Goal: Task Accomplishment & Management: Manage account settings

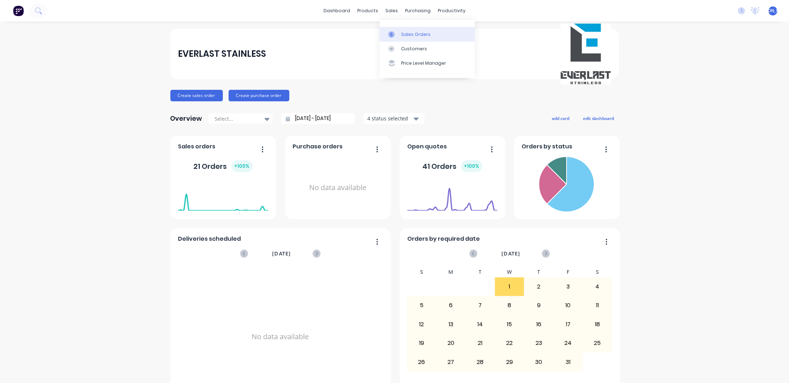
click at [416, 36] on div "Sales Orders" at bounding box center [415, 34] width 29 height 6
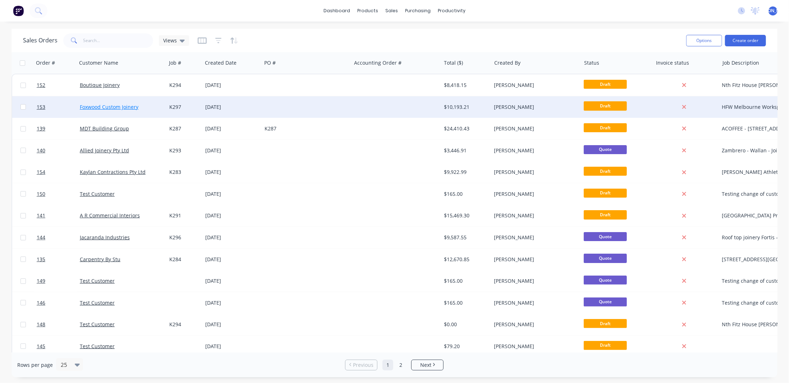
click at [105, 107] on link "Foxwood Custom Joinery" at bounding box center [109, 107] width 59 height 7
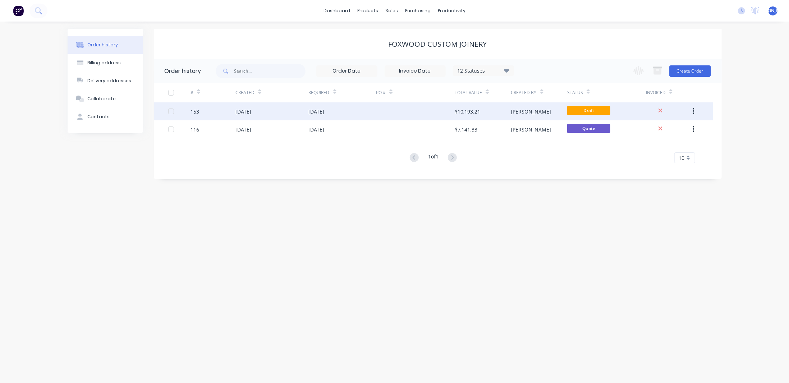
click at [403, 108] on div at bounding box center [415, 111] width 79 height 18
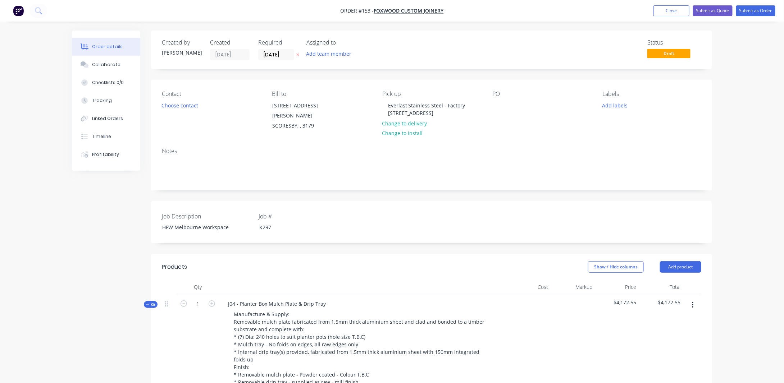
scroll to position [108, 0]
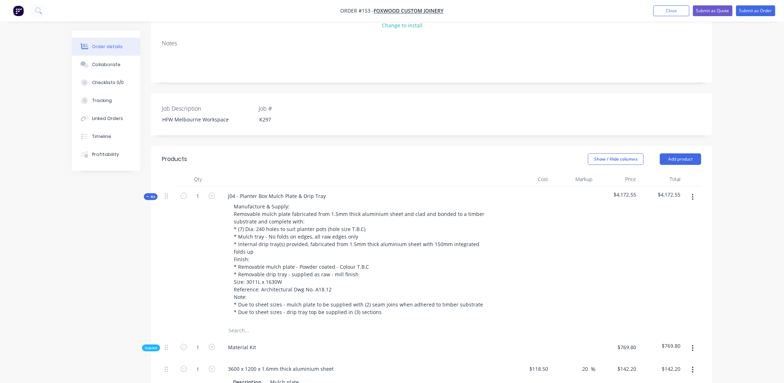
click at [147, 195] on icon "button" at bounding box center [147, 197] width 3 height 4
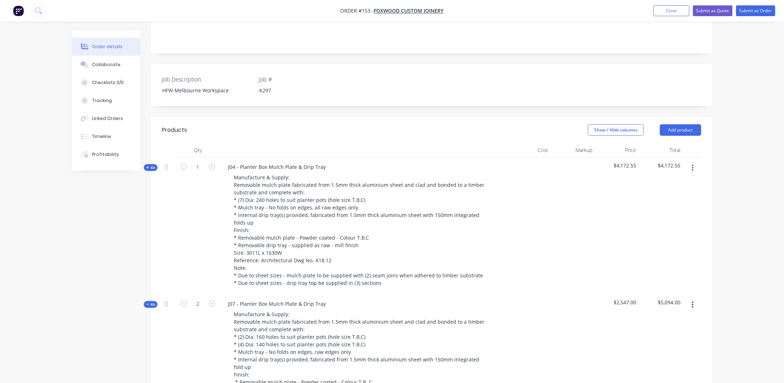
scroll to position [216, 0]
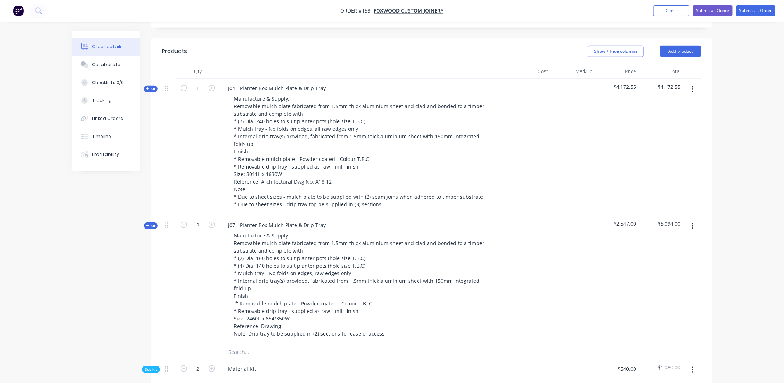
click at [151, 223] on span "Kit" at bounding box center [150, 225] width 9 height 5
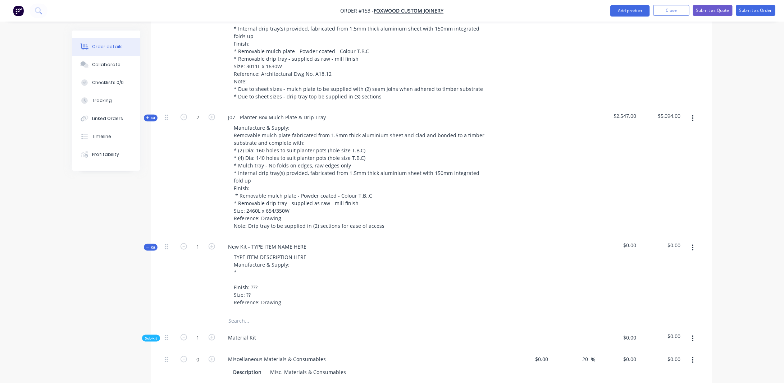
click at [152, 245] on span "Kit" at bounding box center [150, 247] width 9 height 5
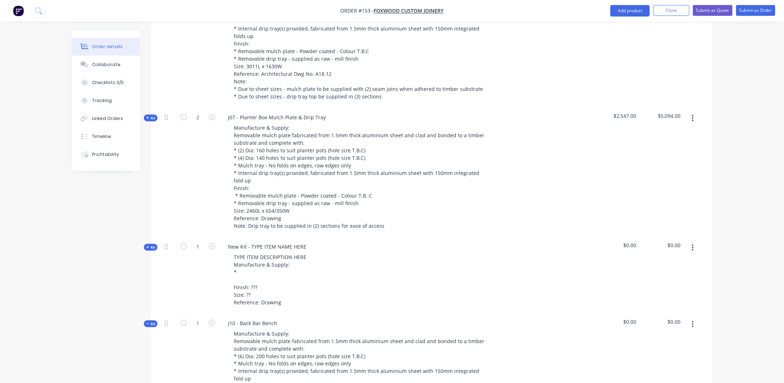
scroll to position [432, 0]
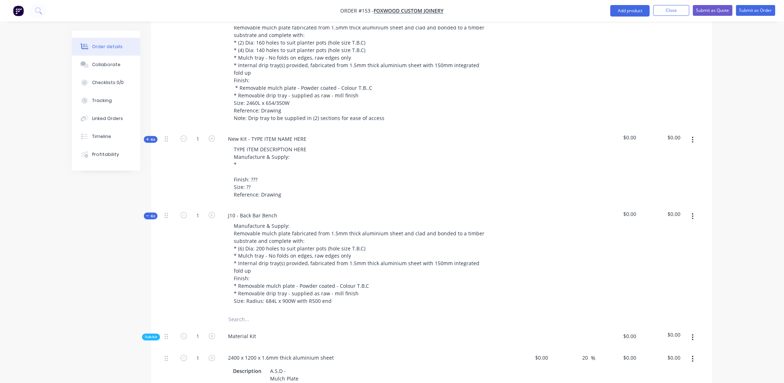
click at [150, 214] on span "Kit" at bounding box center [150, 216] width 9 height 5
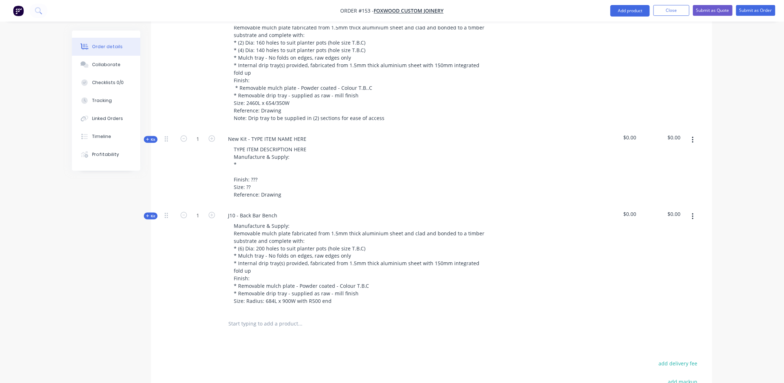
click at [150, 214] on span "Kit" at bounding box center [150, 216] width 9 height 5
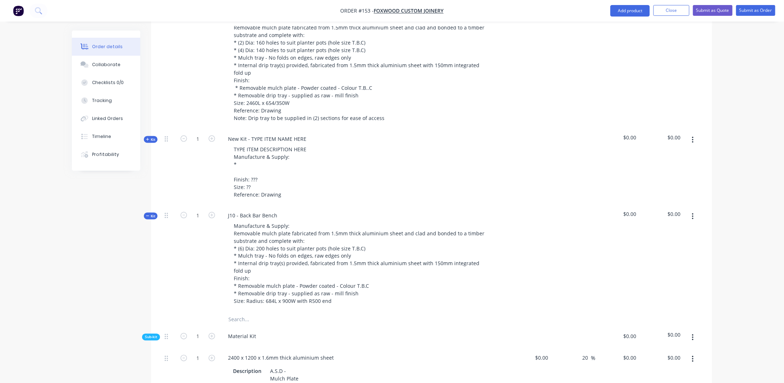
click at [151, 214] on span "Kit" at bounding box center [150, 216] width 9 height 5
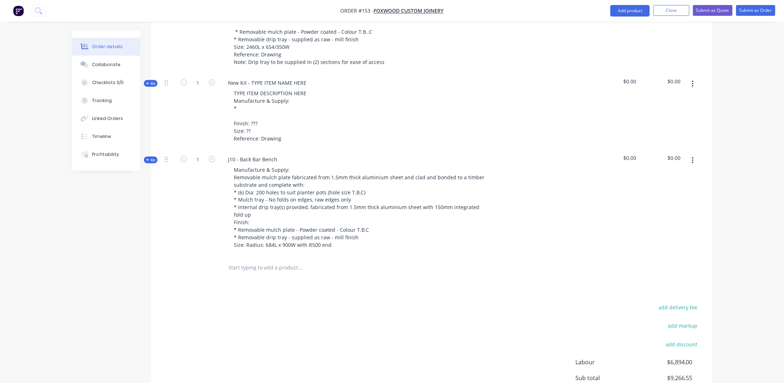
scroll to position [467, 0]
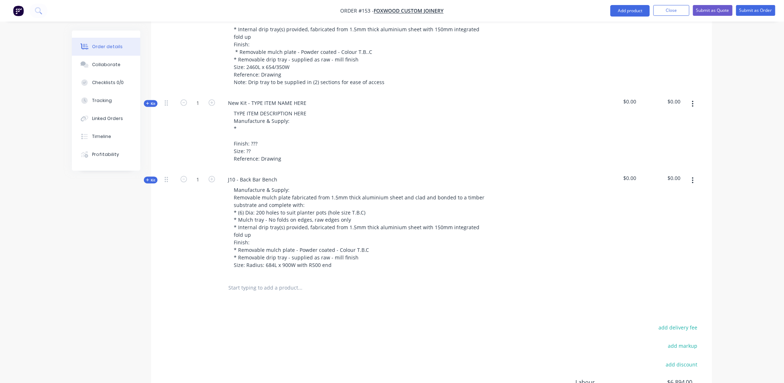
click at [150, 178] on span "Kit" at bounding box center [150, 180] width 9 height 5
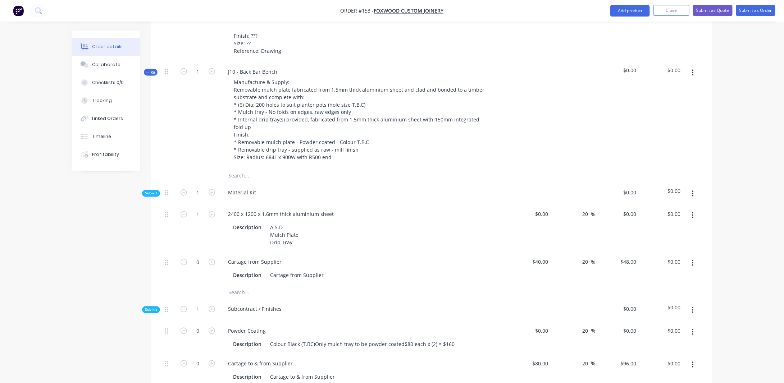
scroll to position [611, 0]
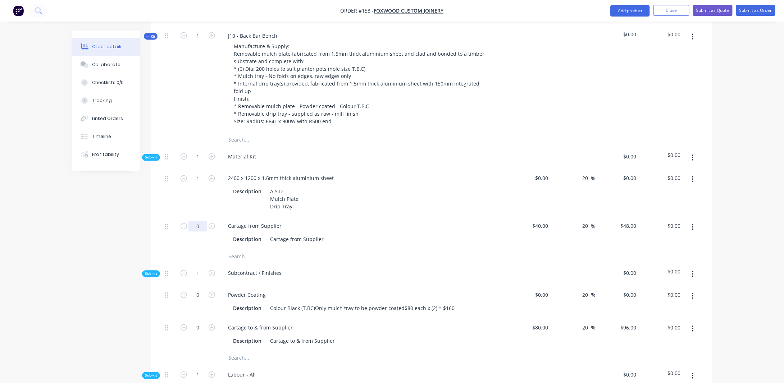
click at [202, 221] on input "0" at bounding box center [197, 226] width 19 height 11
type input "???"
click at [547, 221] on input "40" at bounding box center [546, 226] width 9 height 10
type input "$35.00"
type input "$42.00"
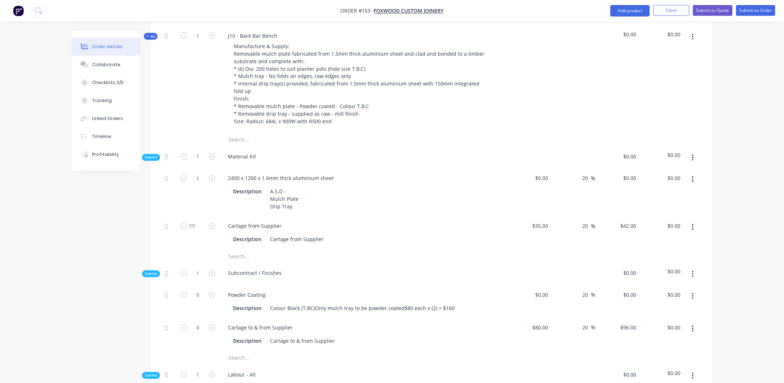
click at [738, 220] on div "Order details Collaborate Checklists 0/0 Tracking Linked Orders Timeline Profit…" at bounding box center [392, 108] width 784 height 1439
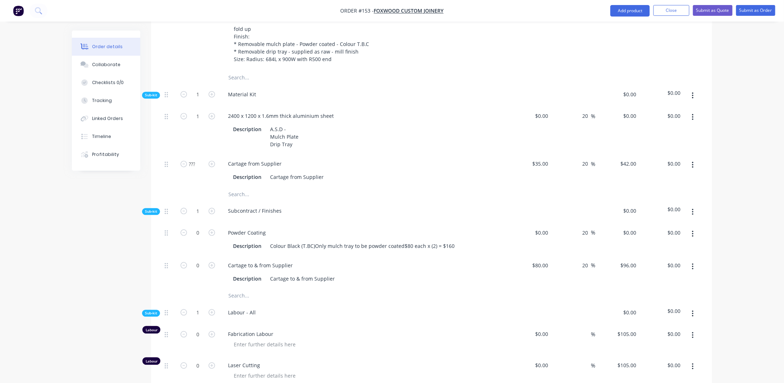
scroll to position [683, 0]
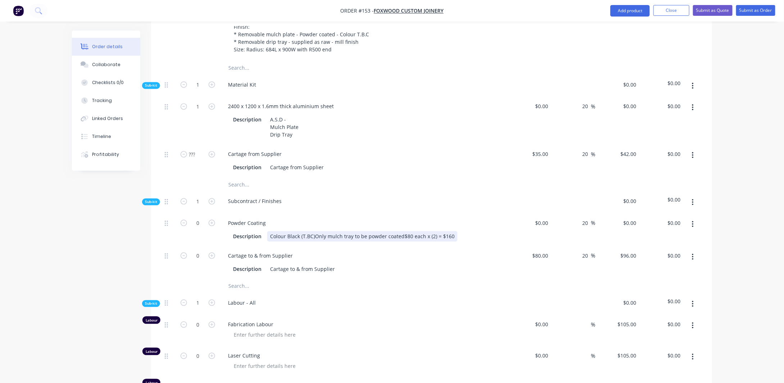
click at [313, 232] on div "Colour Black (T.BC)Only mulch tray to be powder coated$80 each x (2) = $160" at bounding box center [362, 237] width 190 height 10
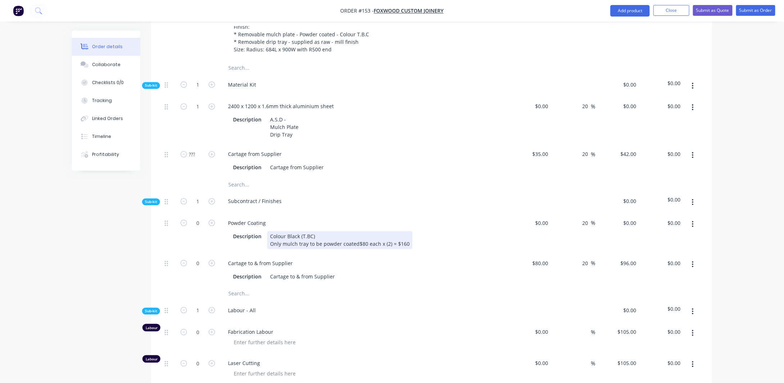
click at [356, 236] on div "Colour Black (T.BC) Only mulch tray to be powder coated$80 each x (2) = $160" at bounding box center [339, 241] width 145 height 18
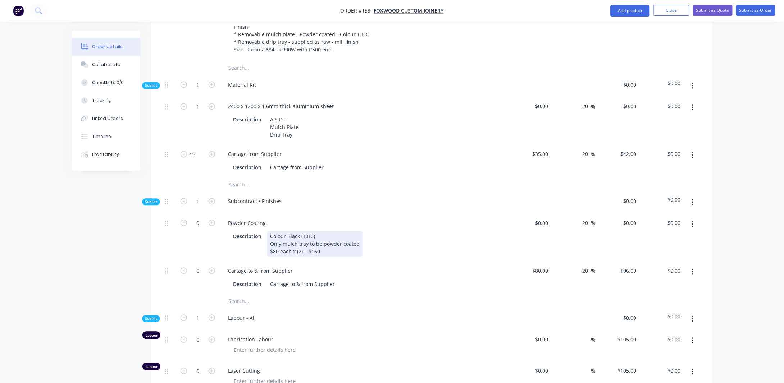
click at [278, 242] on div "Colour Black (T.BC) Only mulch tray to be powder coated $80 each x (2) = $160" at bounding box center [314, 245] width 95 height 26
click at [301, 246] on div "Colour Black (T.BC) Only mulch tray to be powder coated $90 each x (2) = $160" at bounding box center [314, 245] width 95 height 26
click at [317, 246] on div "Colour Black (T.BC) Only mulch tray to be powder coated $90 each x) = $160" at bounding box center [314, 245] width 95 height 26
click at [547, 218] on input "0" at bounding box center [543, 223] width 17 height 10
click at [73, 223] on div "Created by [PERSON_NAME] Created [DATE] Required [DATE] Assigned to Add team me…" at bounding box center [392, 59] width 640 height 1424
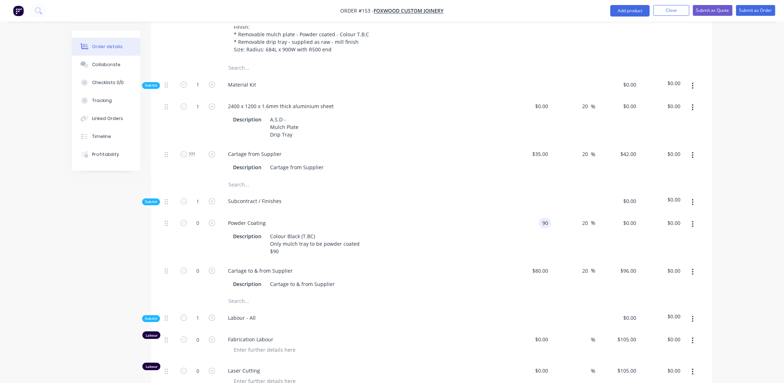
type input "$90.00"
type input "$108.00"
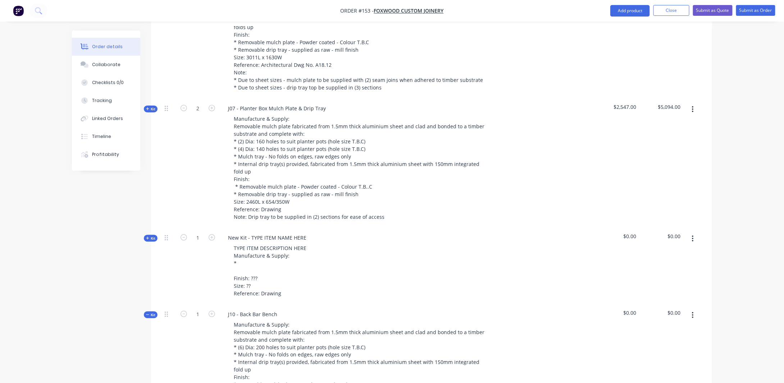
scroll to position [324, 0]
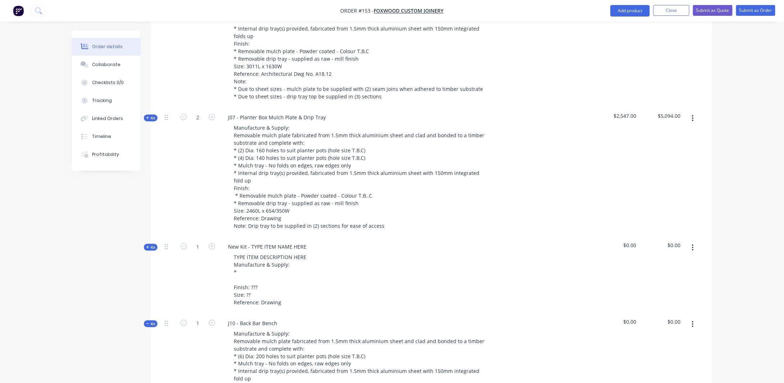
click at [151, 115] on span "Kit" at bounding box center [150, 117] width 9 height 5
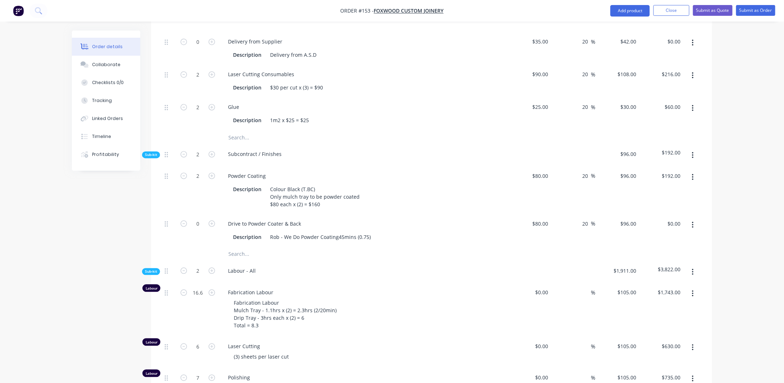
scroll to position [683, 0]
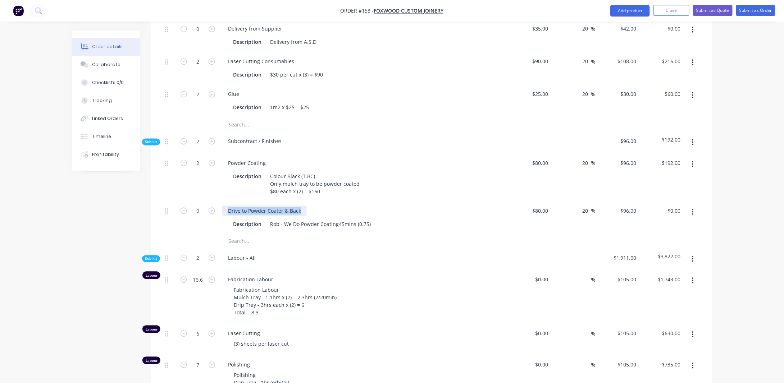
drag, startPoint x: 228, startPoint y: 204, endPoint x: 316, endPoint y: 207, distance: 88.2
click at [316, 207] on div "Drive to Powder Coater & Back" at bounding box center [363, 211] width 282 height 10
copy div "Drive to Powder Coater & Back"
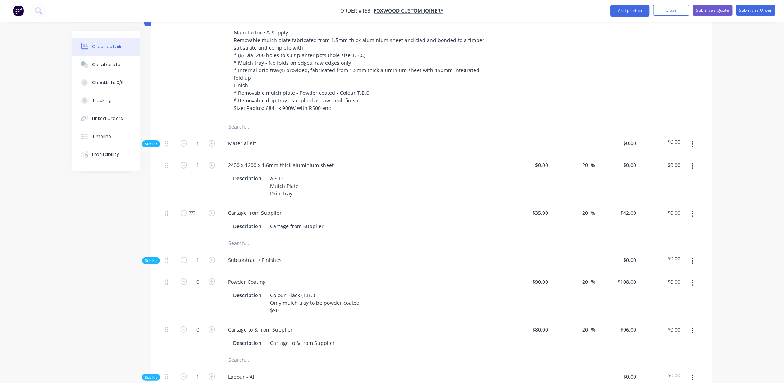
scroll to position [1367, 0]
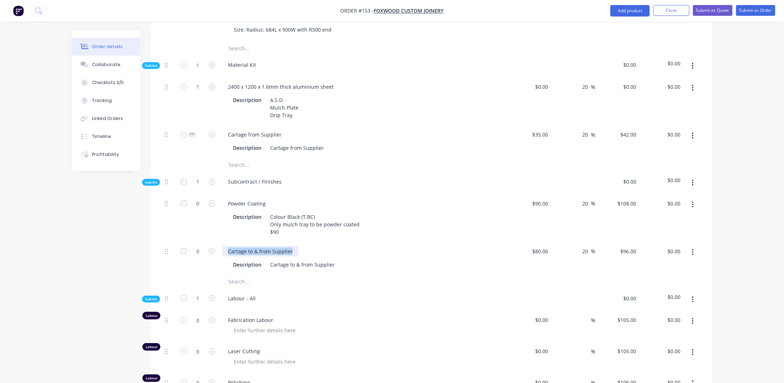
drag, startPoint x: 228, startPoint y: 238, endPoint x: 306, endPoint y: 237, distance: 78.8
click at [306, 246] on div "Cartage to & from Supplier" at bounding box center [363, 251] width 282 height 10
paste div
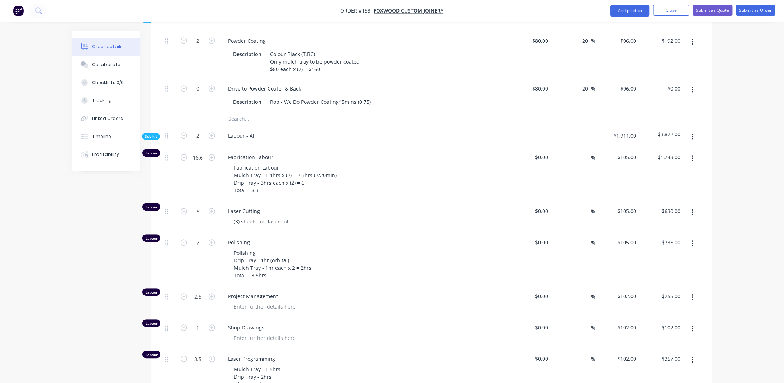
scroll to position [791, 0]
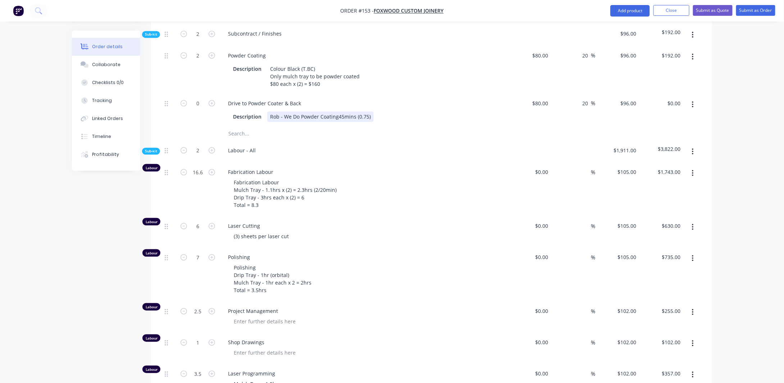
drag, startPoint x: 270, startPoint y: 110, endPoint x: 392, endPoint y: 108, distance: 121.9
click at [392, 111] on div "Description Rob - We Do Powder Coating45mins (0.75)" at bounding box center [361, 116] width 263 height 10
copy div "Rob - We Do Powder Coating45mins (0.75)"
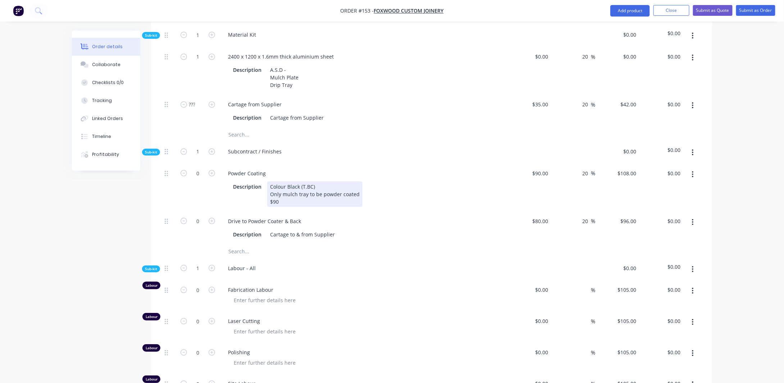
scroll to position [1402, 0]
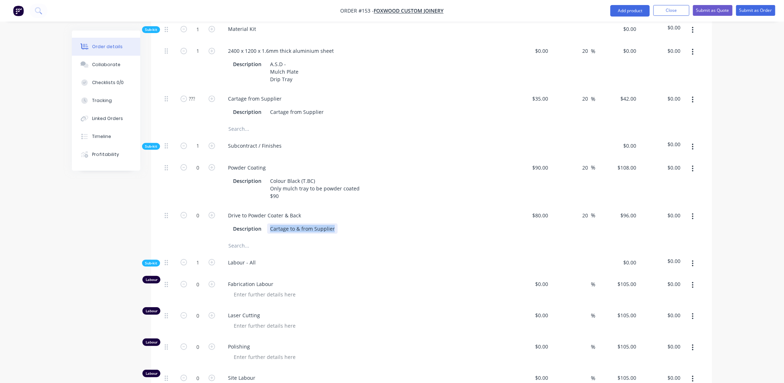
drag, startPoint x: 268, startPoint y: 216, endPoint x: 397, endPoint y: 217, distance: 129.1
click at [397, 224] on div "Description Cartage to & from Supplier" at bounding box center [361, 229] width 263 height 10
paste div
click at [336, 224] on div "Rob - We Do Powder Coating45mins (0.75)" at bounding box center [320, 229] width 106 height 10
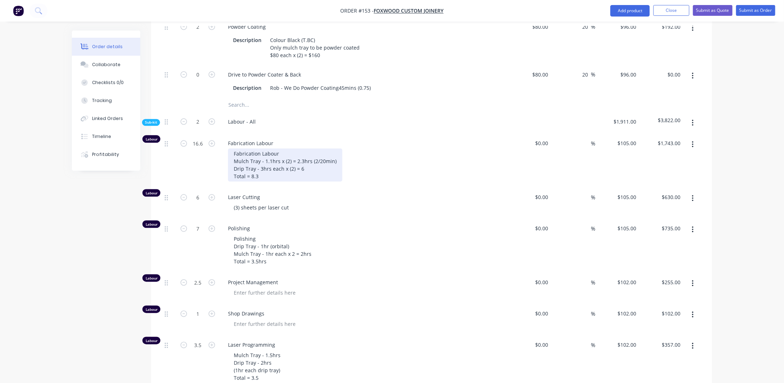
scroll to position [791, 0]
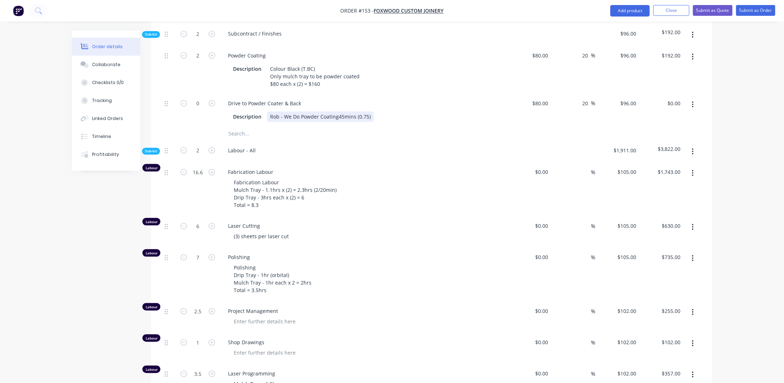
click at [337, 111] on div "Rob - We Do Powder Coating45mins (0.75)" at bounding box center [320, 116] width 106 height 10
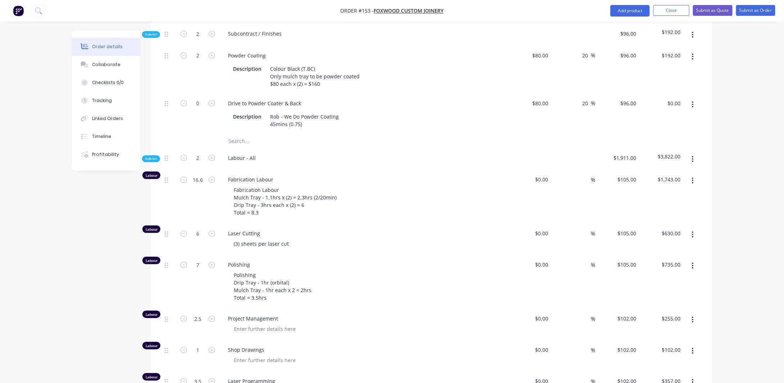
click at [723, 104] on div "Order details Collaborate Checklists 0/0 Tracking Linked Orders Timeline Profit…" at bounding box center [392, 275] width 784 height 2133
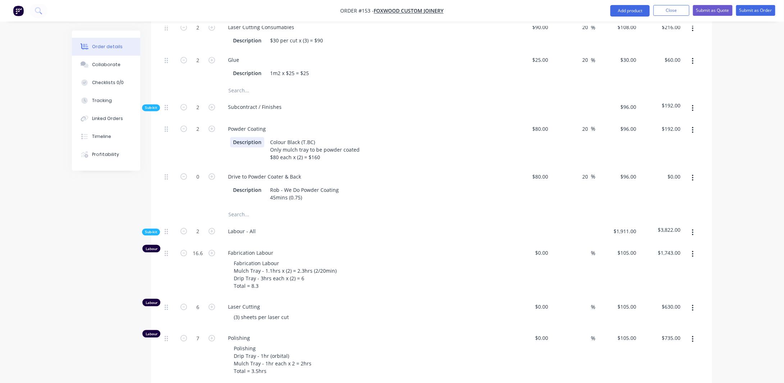
scroll to position [755, 0]
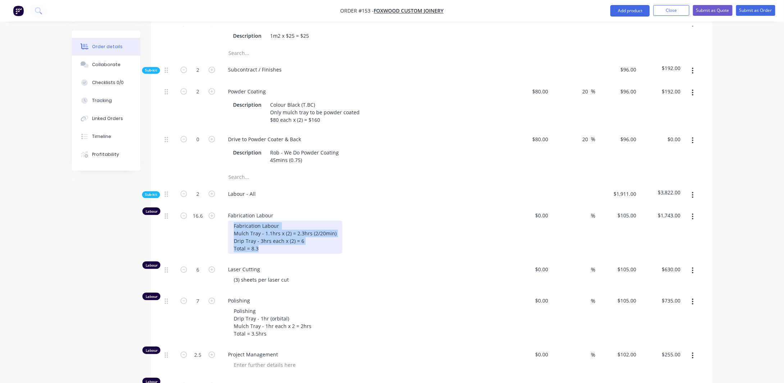
drag, startPoint x: 234, startPoint y: 214, endPoint x: 310, endPoint y: 240, distance: 80.3
click at [310, 240] on div "Fabrication Labour Mulch Tray - 1.1hrs x (2) = 2.3hrs (2/20min) Drip Tray - 3hr…" at bounding box center [285, 237] width 114 height 33
copy div "Fabrication Labour Mulch Tray - 1.1hrs x (2) = 2.3hrs (2/20min) Drip Tray - 3hr…"
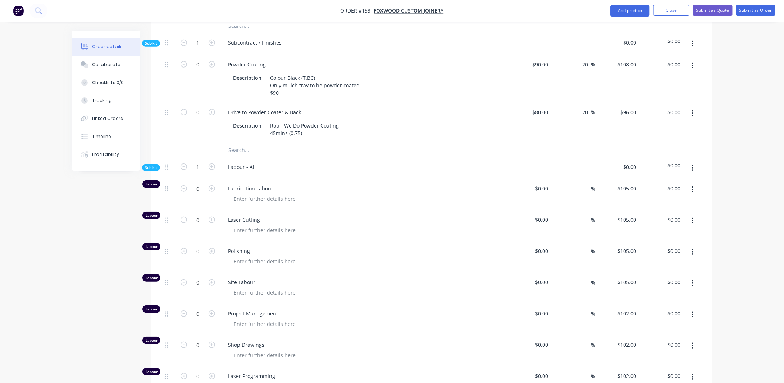
scroll to position [1546, 0]
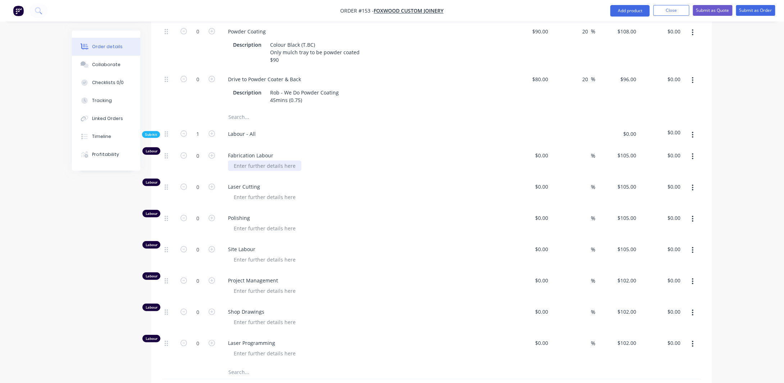
click at [238, 161] on div at bounding box center [264, 166] width 73 height 10
paste div
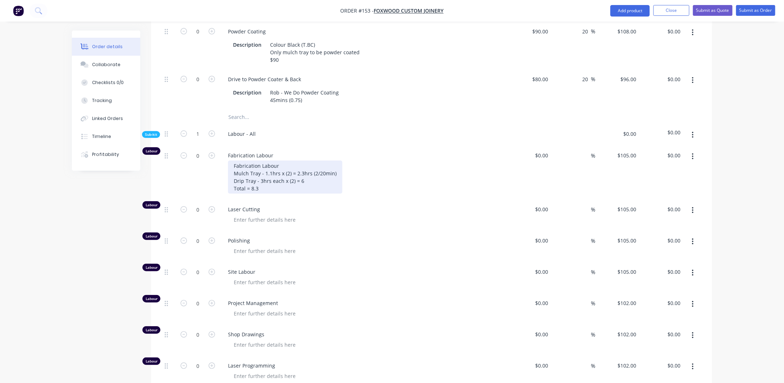
click at [279, 176] on div "Fabrication Labour Mulch Tray - 1.1hrs x (2) = 2.3hrs (2/20min) Drip Tray - 3hr…" at bounding box center [285, 177] width 114 height 33
click at [259, 178] on div "Fabrication Labour Mulch Tray - 1.1hrs x (2) = 2.3hrs (2/20min) Drip Tray - 3hr…" at bounding box center [285, 177] width 114 height 33
click at [269, 161] on div "Fabrication Labour Mulch Tray - 1.1hrs x (2) = 2.3hrs (2/20min) Drip Tray - 3hr…" at bounding box center [285, 177] width 114 height 33
click at [271, 161] on div "Fabrication Labour Mulch Tray - 1.1hrs x (2) = 2.3hrs (2/20min) Drip Tray - 3hr…" at bounding box center [285, 177] width 114 height 33
click at [309, 175] on div "Fabrication Labour Mulch Tray - 1.1hrs x (2) = 2.3hrs (2/20min) Drip Tray - 3hr…" at bounding box center [285, 177] width 114 height 33
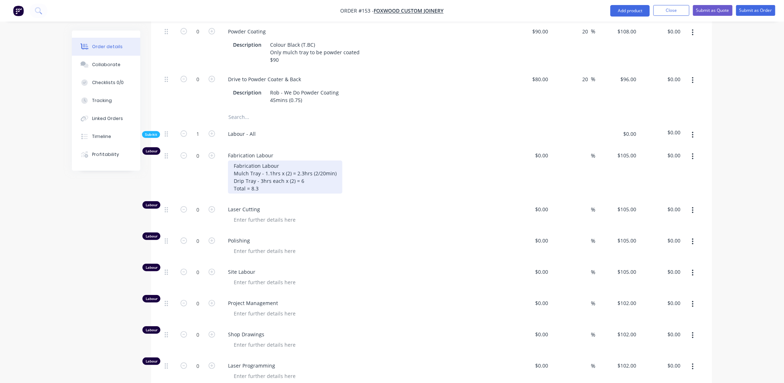
click at [270, 162] on div "Fabrication Labour Mulch Tray - 1.1hrs x (2) = 2.3hrs (2/20min) Drip Tray - 3hr…" at bounding box center [285, 177] width 114 height 33
click at [289, 161] on div "Fabrication Labour Mulch Tray - 1.1hrs x (2) = 2.3hrs (2/20min) Drip Tray - 3hr…" at bounding box center [285, 177] width 114 height 33
click at [296, 161] on div "Fabrication Labour Mulch Tray - 1.1hrs x (2) = 2.3hrs (2/20min) Drip Tray - 3hr…" at bounding box center [285, 177] width 114 height 33
click at [296, 161] on div "Fabrication Labour Mulch Tray - 1.1hrs 2.3hrs (2/20min) Drip Tray - 3hrs each x…" at bounding box center [277, 177] width 99 height 33
click at [304, 161] on div "Fabrication Labour Mulch Tray - 1.1hrs (2/20min) Drip Tray - 3hrs each x (2) = …" at bounding box center [269, 177] width 82 height 33
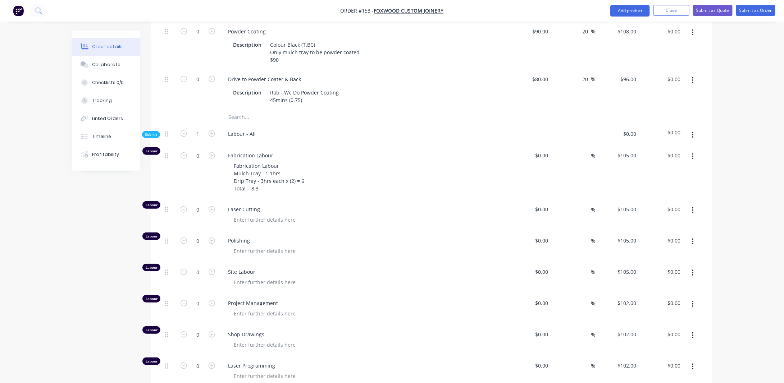
click at [403, 178] on div "Fabrication Labour Mulch Tray - 1.1hrs Drip Tray - 3hrs each x (2) = 6 Total = …" at bounding box center [366, 177] width 276 height 33
click at [294, 174] on div "Fabrication Labour Mulch Tray - 1.1hrs Drip Tray - 3hrs each x (2) = 6 Total = …" at bounding box center [269, 177] width 82 height 33
click at [288, 161] on div "Fabrication Labour Mulch Tray - 1.1hrs Drip Tray - 3hrs each x (2) = 6 Total = …" at bounding box center [269, 177] width 82 height 33
click at [288, 169] on div "Fabrication Labour Mulch Tray - 1.1hrs Drip Tray - 3hrs each x (2) = 6 Total = …" at bounding box center [269, 177] width 82 height 33
click at [295, 166] on div "Fabrication Labour Mulch Tray - 1.1hrs Drip Tray - 3hrs each x (2) = 6 Total = …" at bounding box center [269, 177] width 82 height 33
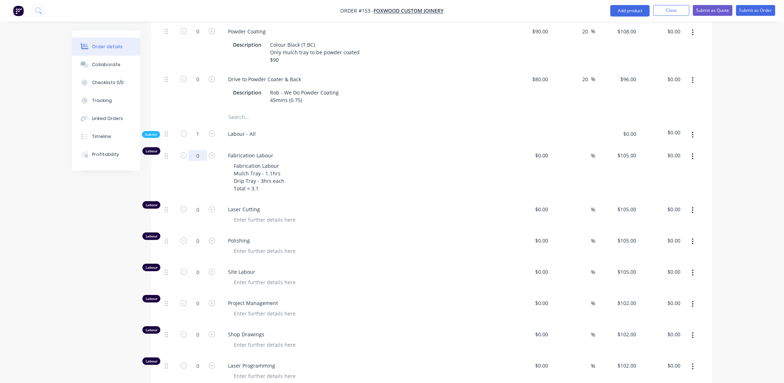
click at [204, 150] on input "0" at bounding box center [197, 155] width 19 height 11
type input "3.1"
type input "$325.50"
click at [278, 180] on div "Fabrication Labour Mulch Tray - 1.1hrs Drip Tray - 3hrs each Total = 3.1" at bounding box center [259, 177] width 62 height 33
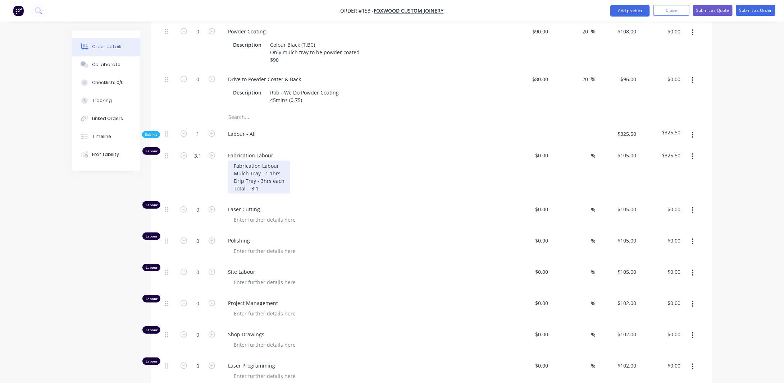
click at [282, 161] on div "Fabrication Labour Mulch Tray - 1.1hrs Drip Tray - 3hrs each Total = 3.1" at bounding box center [259, 177] width 62 height 33
click at [272, 161] on div "Fabrication Labour Mulch Tray - 1.1hrs Drip Tray - 3hrs each Total = 3.1" at bounding box center [259, 177] width 62 height 33
click at [263, 178] on div "Fabrication Labour Mulch Tray - 1.5hrs Drip Tray - 3hrs each Total = 3.1" at bounding box center [259, 177] width 62 height 33
click at [203, 150] on input "3.1" at bounding box center [197, 155] width 19 height 11
type input "3.5"
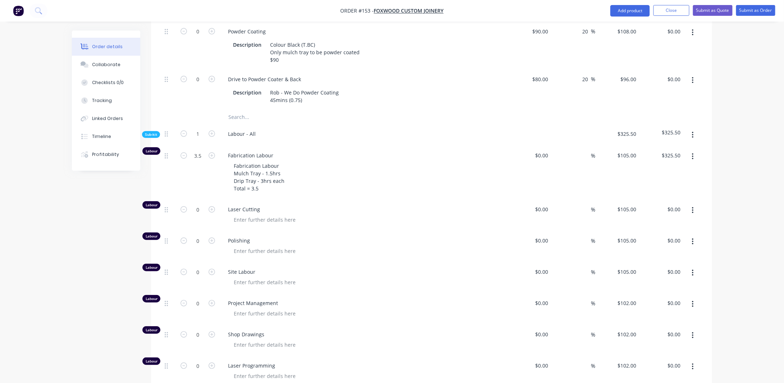
type input "$367.50"
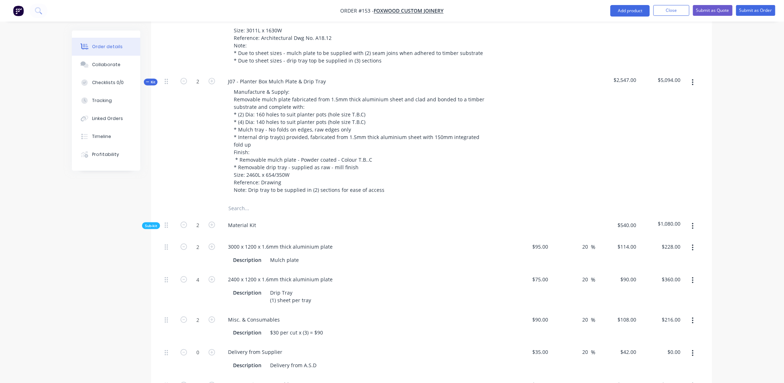
click at [156, 79] on button "Kit" at bounding box center [151, 82] width 14 height 7
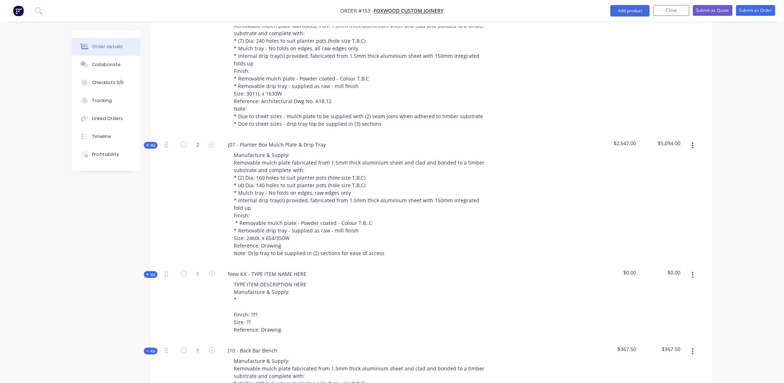
scroll to position [180, 0]
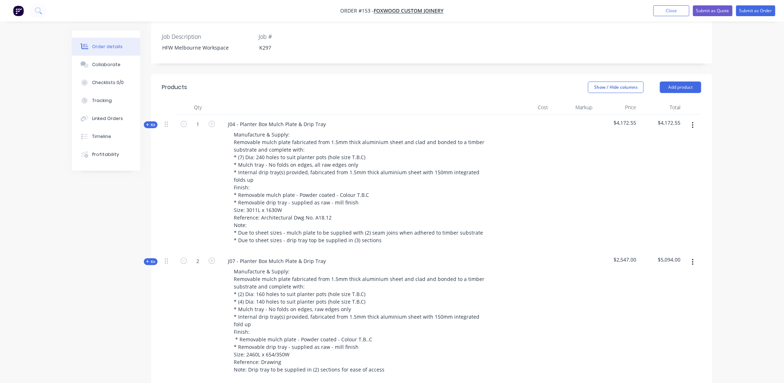
click at [153, 122] on span "Kit" at bounding box center [150, 124] width 9 height 5
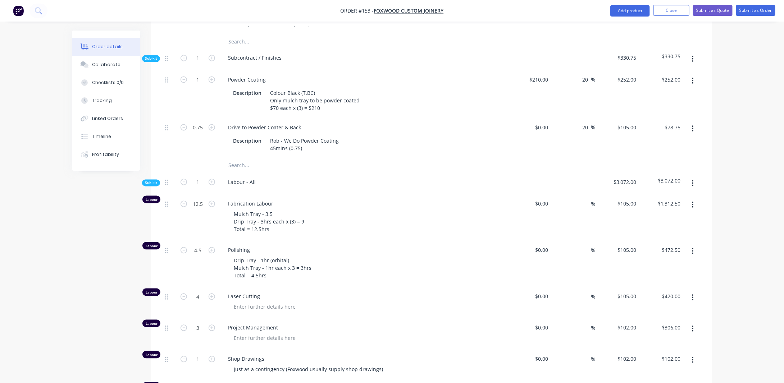
scroll to position [683, 0]
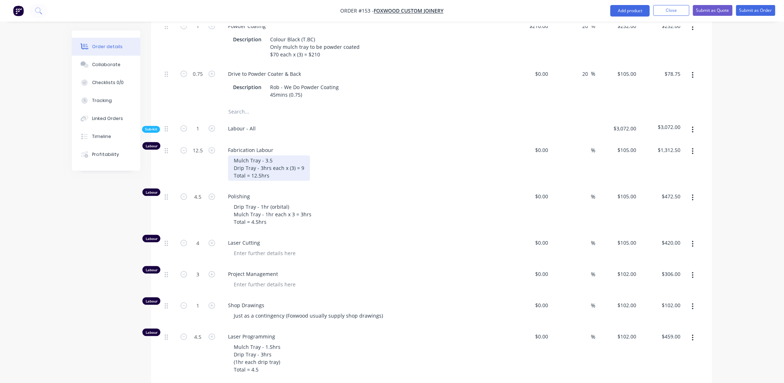
click at [273, 181] on div "Mulch Tray - 3.5 Drip Tray - 3hrs each x (3) = 9 Total = 12.5hrs" at bounding box center [269, 169] width 82 height 26
click at [273, 181] on div "Mulch Tray - 3.5 (1.5 hrs eacH Drip Tray - 3hrs each x (3) = 9 Total = 12.5hrs" at bounding box center [269, 169] width 83 height 26
click at [296, 181] on div "Mulch Tray - 1.5 hrs eacH Drip Tray - 3hrs each x (3) = 9 Total = 12.5hrs" at bounding box center [269, 169] width 82 height 26
click at [274, 181] on div "Mulch Tray - 1.5 hrs each x (3) = 4.5 Drip Tray - 3hrs each x (3) = 9 Total = 1…" at bounding box center [276, 169] width 97 height 26
click at [261, 181] on div "Mulch Tray - 1.5 hrs each x (3) = 4.5 Drip Tray - 3hrs each x (3) = 9 Total = 1…" at bounding box center [276, 169] width 97 height 26
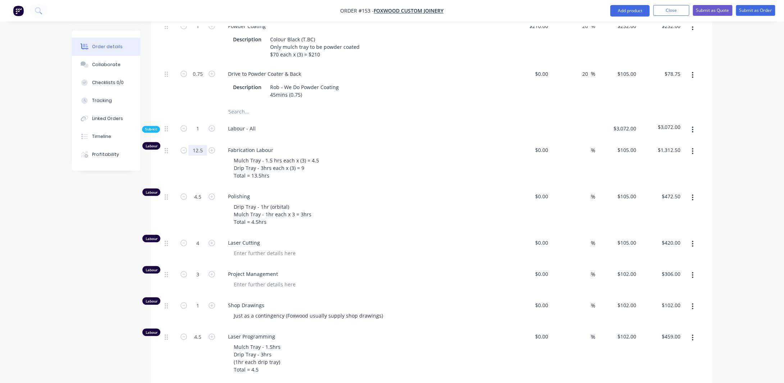
click at [207, 156] on input "12.5" at bounding box center [197, 150] width 19 height 11
type input "13.5"
type input "$1,417.50"
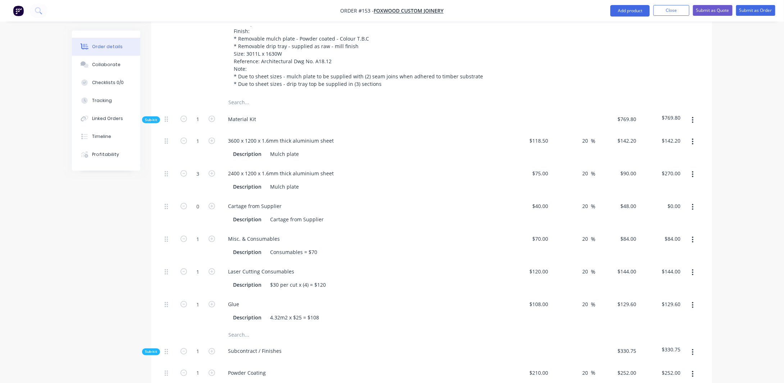
scroll to position [216, 0]
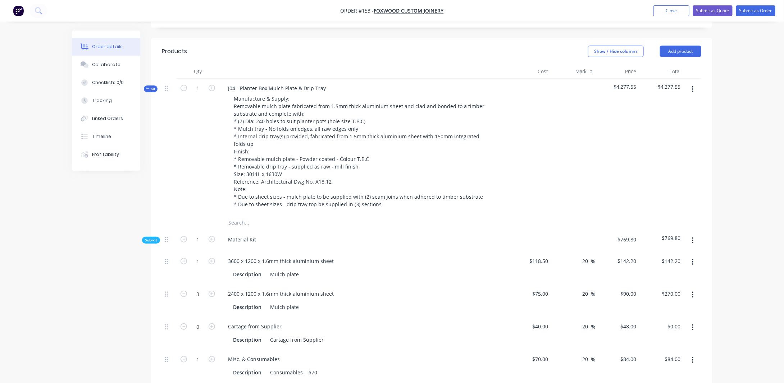
click at [148, 87] on icon "button" at bounding box center [147, 89] width 3 height 4
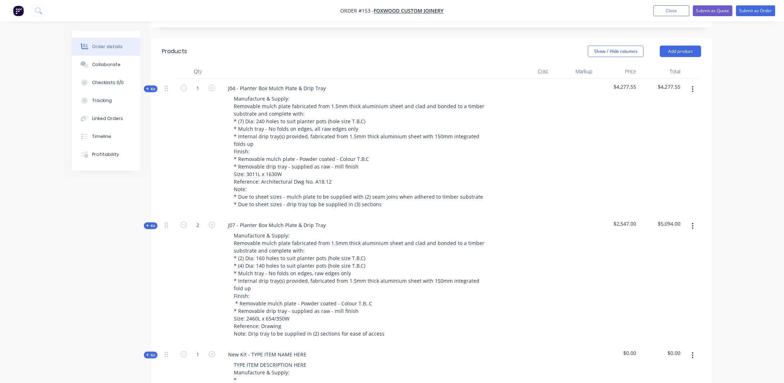
click at [154, 223] on span "Kit" at bounding box center [150, 225] width 9 height 5
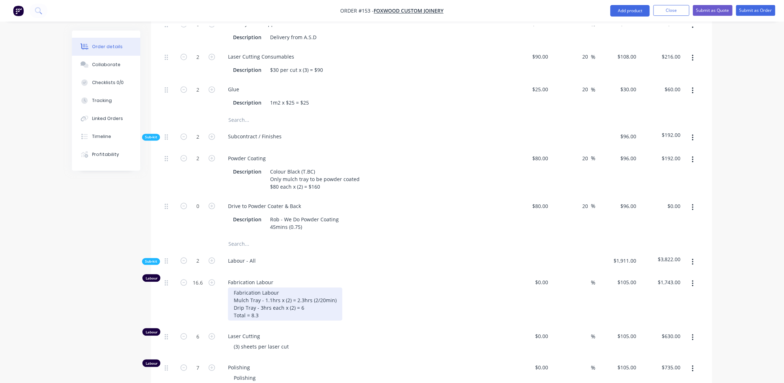
scroll to position [719, 0]
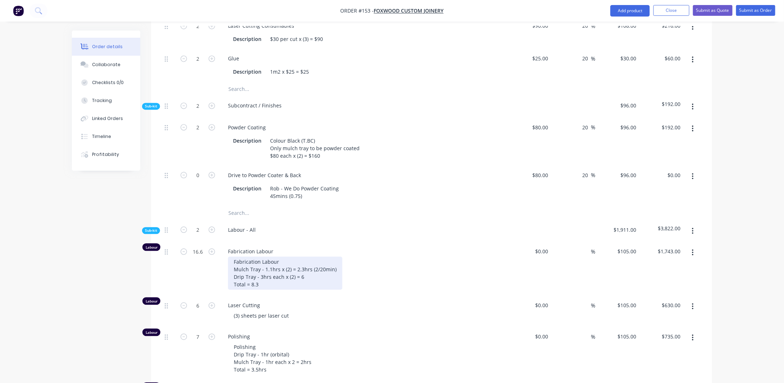
click at [271, 260] on div "Fabrication Labour Mulch Tray - 1.1hrs x (2) = 2.3hrs (2/20min) Drip Tray - 3hr…" at bounding box center [285, 273] width 114 height 33
click at [303, 260] on div "Fabrication Labour Mulch Tray - 1.5hrs x (2) = 2.3hrs (2/20min) Drip Tray - 3hr…" at bounding box center [285, 273] width 114 height 33
click at [333, 261] on div "Fabrication Labour Mulch Tray - 1.5hrs x (2) = 3hrs (2/20min) Drip Tray - 3hrs …" at bounding box center [283, 273] width 110 height 33
click at [274, 276] on div "Fabrication Labour Mulch Tray - 1.5hrs x (2) = 3hrs Drip Tray - 3hrs each x (2)…" at bounding box center [271, 273] width 86 height 33
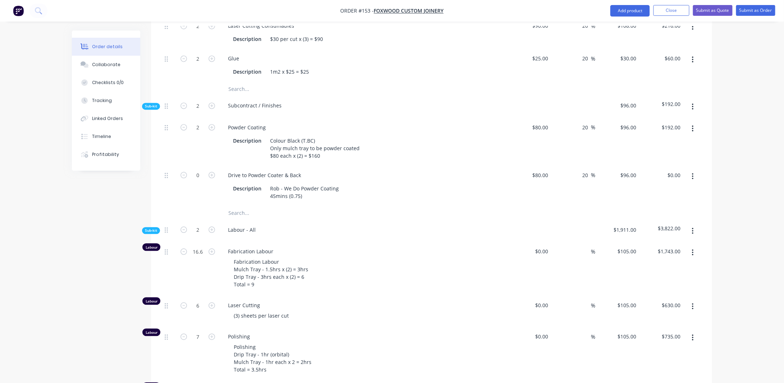
click at [83, 271] on div "Created by [PERSON_NAME] Created [DATE] Required [DATE] Assigned to Add team me…" at bounding box center [392, 373] width 640 height 2125
click at [299, 261] on div "Fabrication Labour Mulch Tray - 1.5hrs x (2) = 3hrs Drip Tray - 3hrs each x (2)…" at bounding box center [271, 273] width 86 height 33
click at [305, 270] on div "Fabrication Labour Mulch Tray - 1.5hrs x (2) = 3hrs Drip Tray - 3hrs each x (2)…" at bounding box center [271, 273] width 86 height 33
click at [283, 276] on div "Fabrication Labour Mulch Tray - 1.5hrs x (2) = 3hrs Drip Tray - 3hrs each x (2)…" at bounding box center [271, 273] width 86 height 33
click at [206, 246] on input "16.6" at bounding box center [197, 251] width 19 height 11
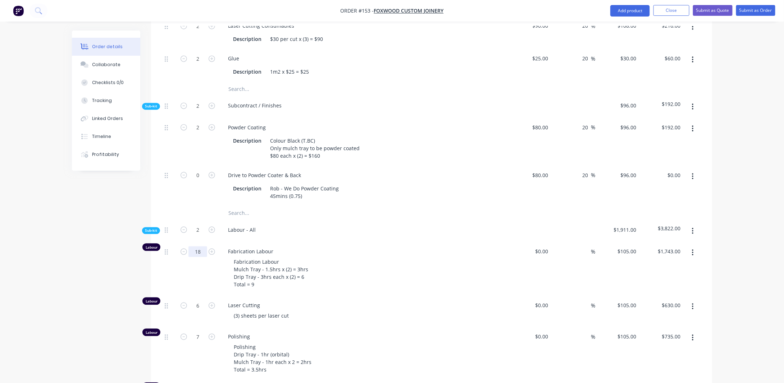
type input "18"
click at [124, 259] on div "Created by [PERSON_NAME] Created [DATE] Required [DATE] Assigned to Add team me…" at bounding box center [392, 373] width 640 height 2125
type input "$1,890.00"
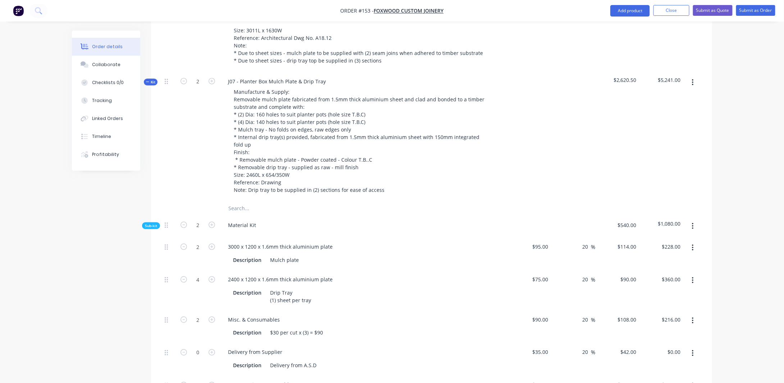
scroll to position [288, 0]
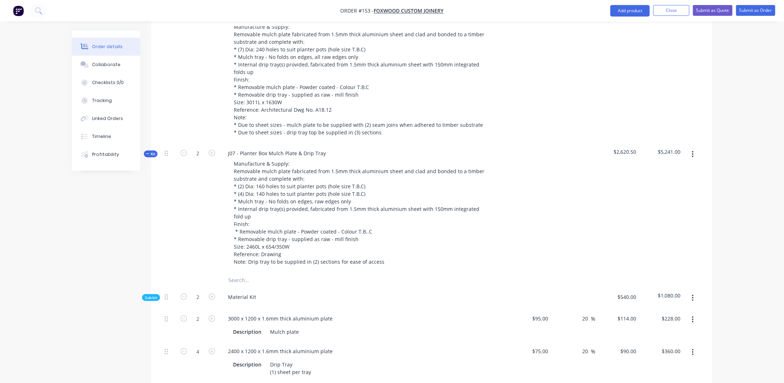
click at [148, 151] on span "Kit" at bounding box center [150, 153] width 9 height 5
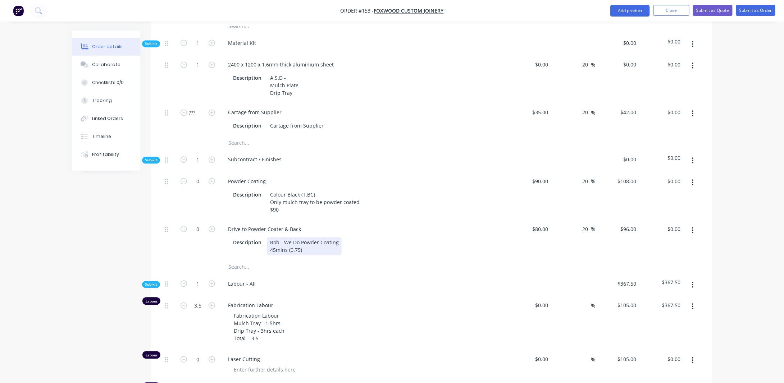
scroll to position [791, 0]
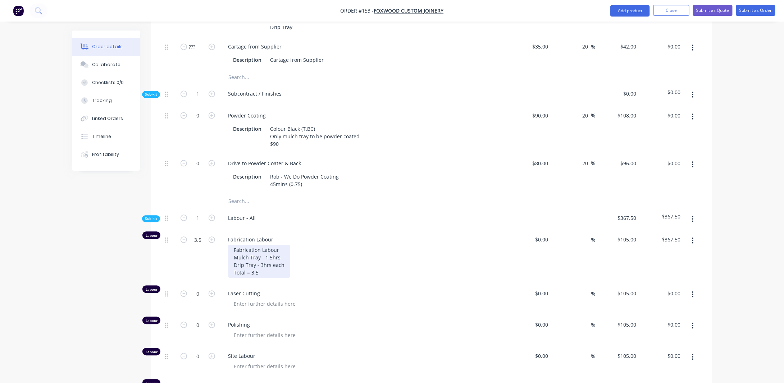
click at [269, 265] on div "Fabrication Labour Mulch Tray - 1.5hrs Drip Tray - 3hrs each Total = 3.5" at bounding box center [259, 261] width 62 height 33
click at [202, 234] on input "3.5" at bounding box center [197, 239] width 19 height 11
type input "4.5"
type input "$472.50"
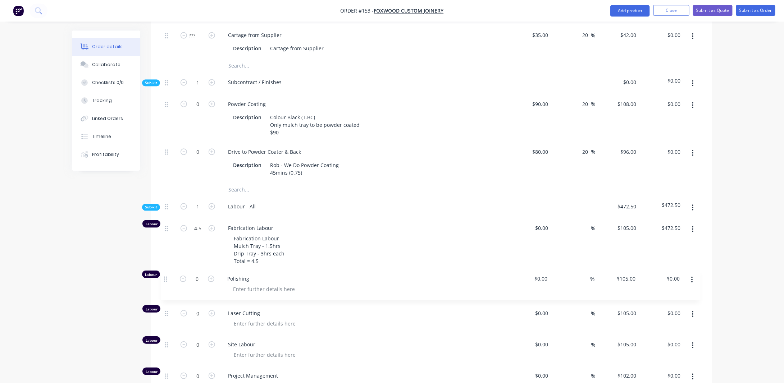
scroll to position [803, 0]
drag, startPoint x: 166, startPoint y: 315, endPoint x: 142, endPoint y: 264, distance: 56.9
click at [168, 263] on div "Labour 4.5 Fabrication Labour Fabrication Labour Mulch Tray - 1.5hrs Drip Tray …" at bounding box center [431, 339] width 539 height 242
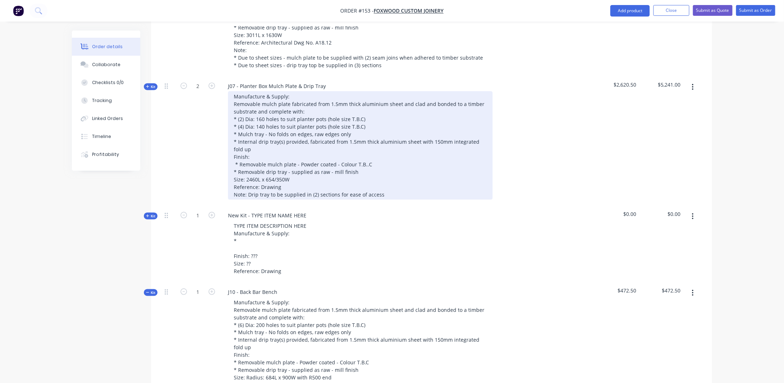
scroll to position [336, 0]
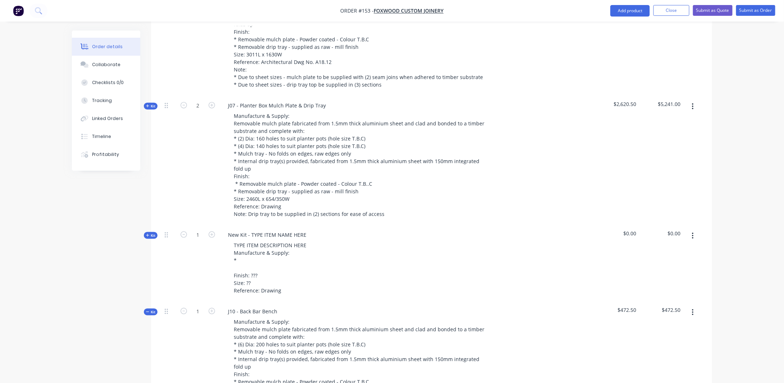
click at [154, 104] on span "Kit" at bounding box center [150, 106] width 9 height 5
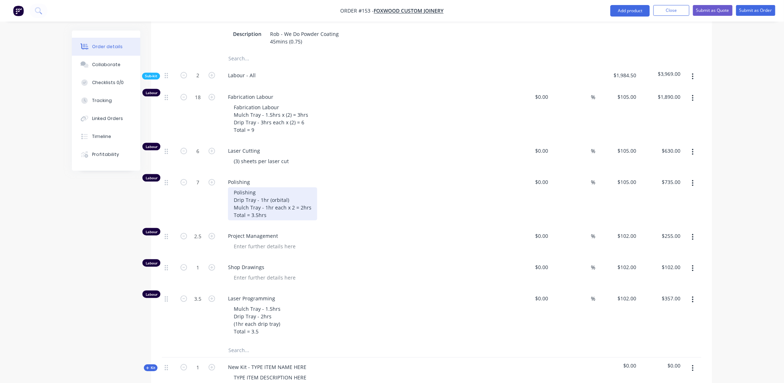
scroll to position [875, 0]
drag, startPoint x: 233, startPoint y: 181, endPoint x: 306, endPoint y: 203, distance: 75.6
click at [306, 203] on div "Polishing Drip Tray - 1hr (orbital) Mulch Tray - 1hr each x 2 = 2hrs Total = 3.…" at bounding box center [272, 202] width 89 height 33
copy div "Polishing Drip Tray - 1hr (orbital) Mulch Tray - 1hr each x 2 = 2hrs Total = 3.…"
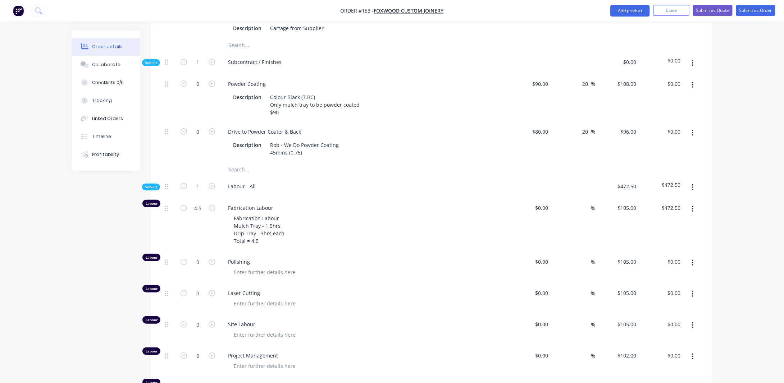
scroll to position [1558, 0]
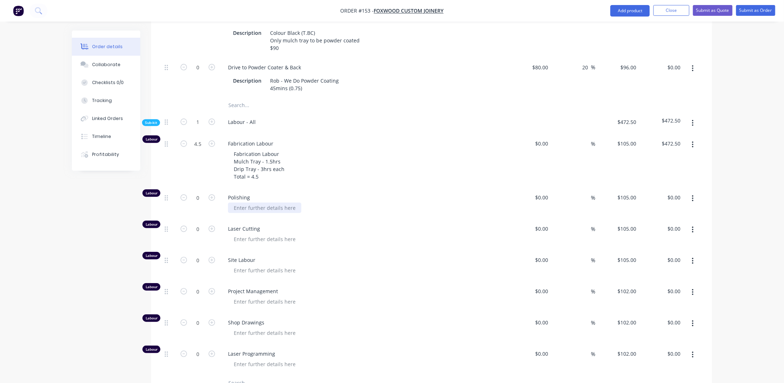
click at [246, 203] on div at bounding box center [264, 208] width 73 height 10
paste div
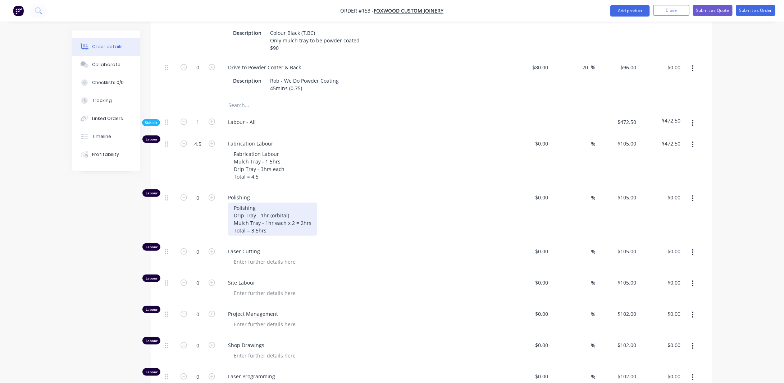
click at [261, 203] on div "Polishing Drip Tray - 1hr (orbital) Mulch Tray - 1hr each x 2 = 2hrs Total = 3.…" at bounding box center [272, 219] width 89 height 33
click at [273, 203] on div "Polishing Drip Tray - 1hr (orbital) Mulch Tray - 1hr each x 2 = 2hrs Total = 3.…" at bounding box center [272, 219] width 89 height 33
click at [287, 204] on div "Polishing Drip Tray - 1hr (orbital) Mulch Tray - 1hr each x 2 = 2hrs Total = 3.…" at bounding box center [272, 219] width 89 height 33
drag, startPoint x: 294, startPoint y: 211, endPoint x: 314, endPoint y: 211, distance: 19.8
click at [293, 211] on div "Polishing Drip Tray - 1hr (orbital) Mulch Tray - 1hr each x 2 = 2hrs Total = 3.…" at bounding box center [272, 219] width 89 height 33
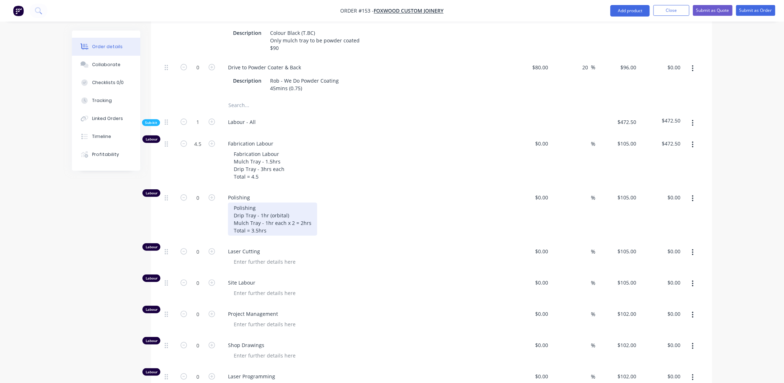
click at [309, 211] on div "Polishing Drip Tray - 1hr (orbital) Mulch Tray - 1hr each x 2 = 2hrs Total = 3.…" at bounding box center [272, 219] width 89 height 33
click at [257, 219] on div "Polishing Drip Tray - 1hr (orbital) Mulch Tray - 1hr each Total = 3.5hrs" at bounding box center [261, 219] width 67 height 33
click at [199, 192] on input "0" at bounding box center [197, 197] width 19 height 11
type input "2"
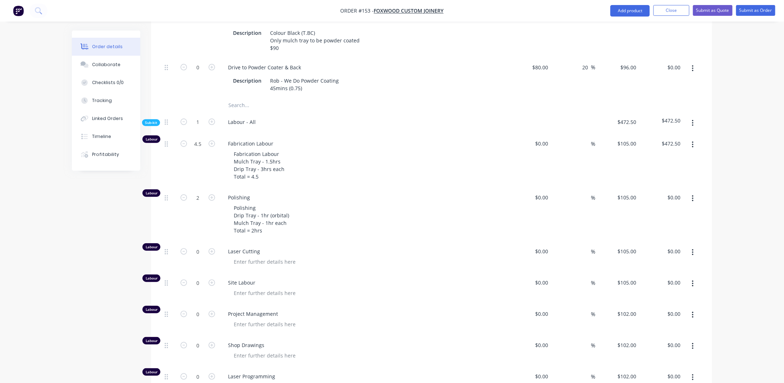
type input "$210.00"
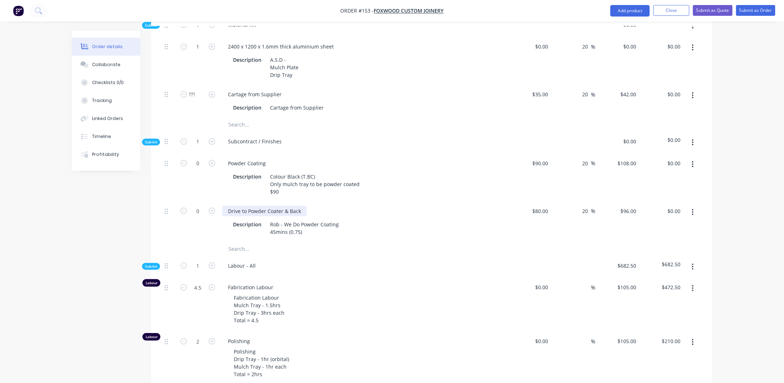
scroll to position [1522, 0]
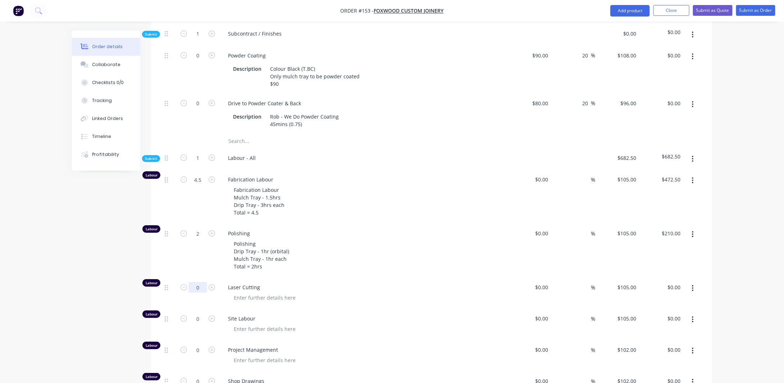
click at [201, 282] on input "0" at bounding box center [197, 287] width 19 height 11
type input "1"
type input "$105.00"
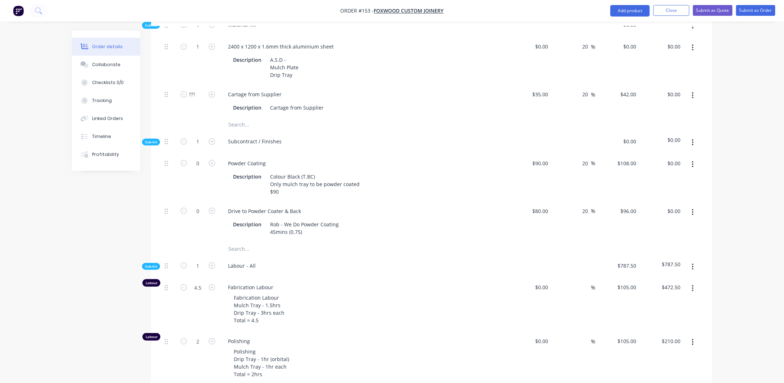
scroll to position [1342, 0]
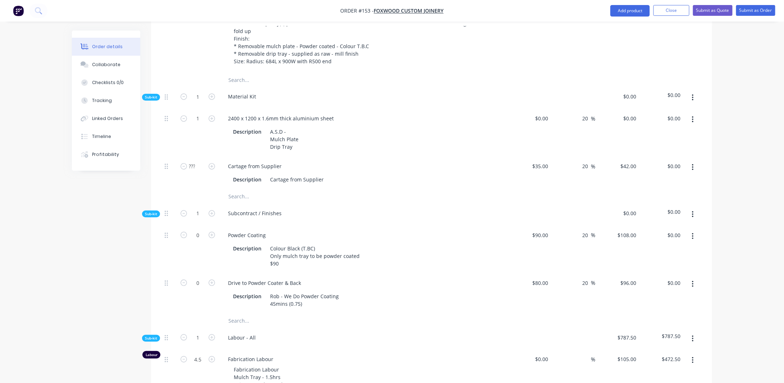
click at [693, 164] on icon "button" at bounding box center [692, 167] width 1 height 6
click at [687, 179] on button "Duplicate" at bounding box center [667, 186] width 68 height 14
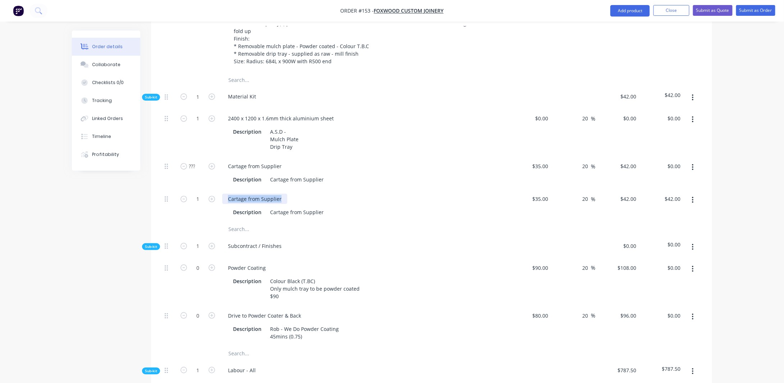
drag, startPoint x: 282, startPoint y: 188, endPoint x: 109, endPoint y: 196, distance: 173.5
drag, startPoint x: 270, startPoint y: 203, endPoint x: 376, endPoint y: 203, distance: 105.7
click at [376, 207] on div "Description Cartage from Supplier" at bounding box center [361, 212] width 263 height 10
click at [549, 194] on input "35" at bounding box center [541, 199] width 19 height 10
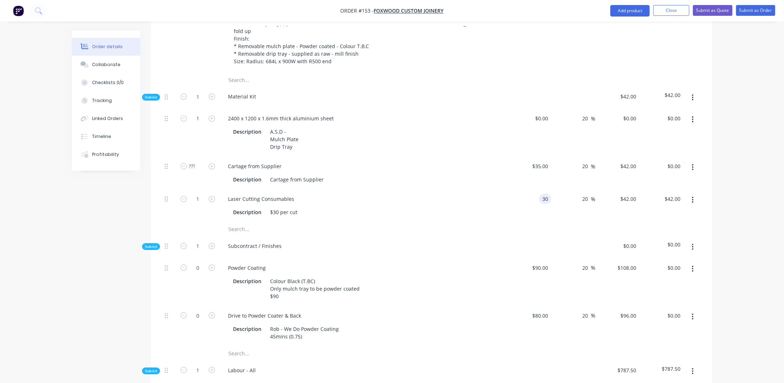
type input "$30.00"
type input "$36.00"
click at [692, 196] on icon "button" at bounding box center [693, 200] width 2 height 8
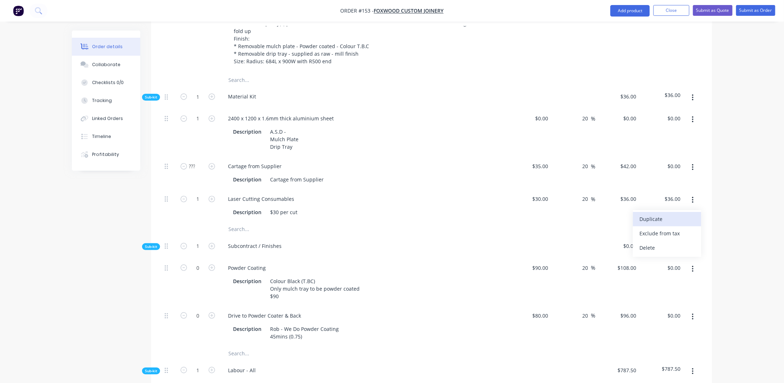
click at [675, 214] on div "Duplicate" at bounding box center [666, 219] width 55 height 10
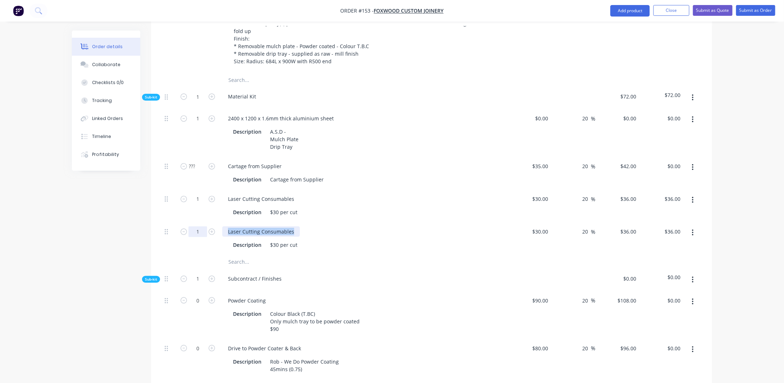
drag, startPoint x: 293, startPoint y: 221, endPoint x: 191, endPoint y: 215, distance: 101.6
click at [191, 222] on div "1 Laser Cutting Consumables Description $30 per cut $30.00 $30.00 20 20 % $36.0…" at bounding box center [431, 238] width 539 height 33
drag, startPoint x: 271, startPoint y: 234, endPoint x: 352, endPoint y: 237, distance: 81.0
click at [354, 240] on div "Misc. & Consumables Description $30 per cut" at bounding box center [363, 238] width 288 height 33
click at [541, 227] on div "30 30" at bounding box center [545, 232] width 12 height 10
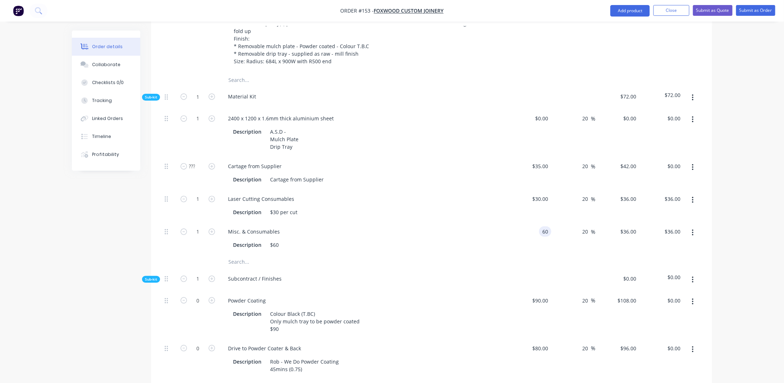
type input "$60.00"
type input "$72.00"
click at [548, 227] on input "60" at bounding box center [546, 232] width 9 height 10
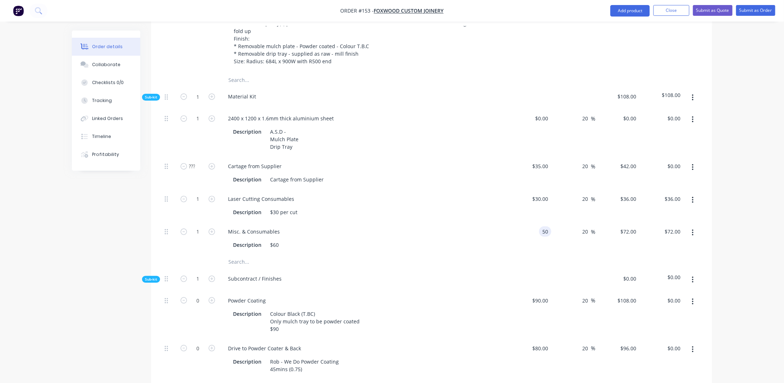
type input "$50.00"
type input "$60.00"
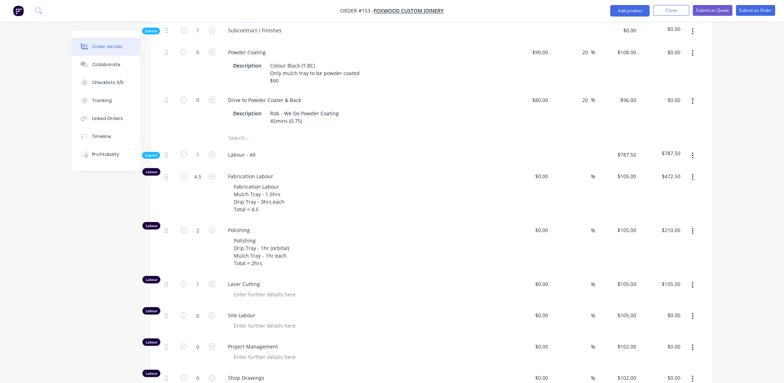
scroll to position [1630, 0]
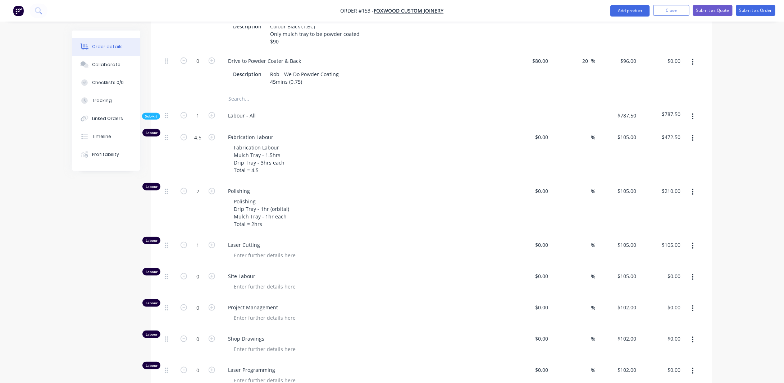
click at [695, 271] on button "button" at bounding box center [692, 277] width 17 height 13
click at [668, 320] on div "Delete" at bounding box center [666, 325] width 55 height 10
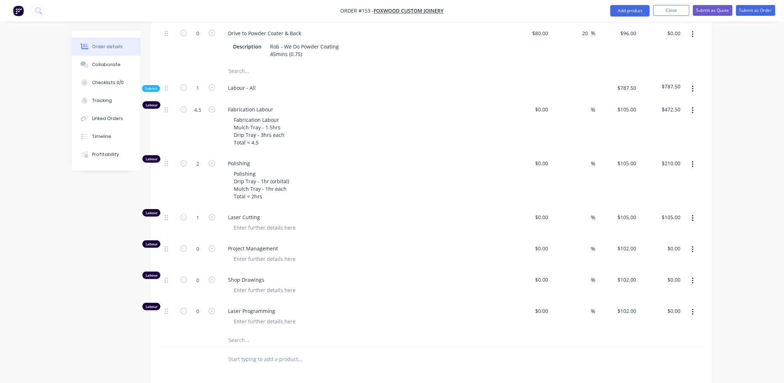
scroll to position [1666, 0]
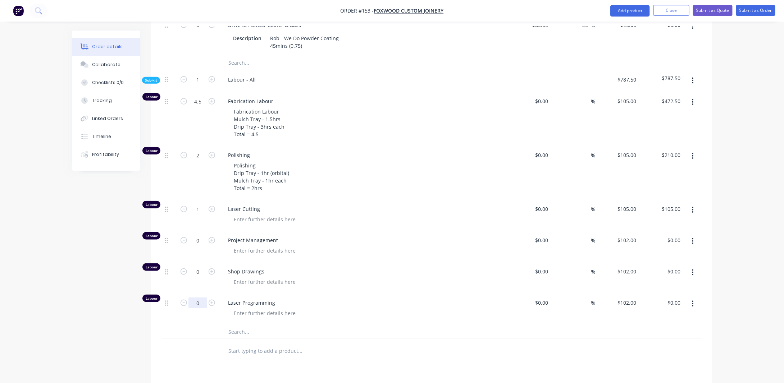
drag, startPoint x: 199, startPoint y: 292, endPoint x: 257, endPoint y: 293, distance: 58.6
click at [199, 298] on input "0" at bounding box center [197, 303] width 19 height 11
type input "1"
type input "$102.00"
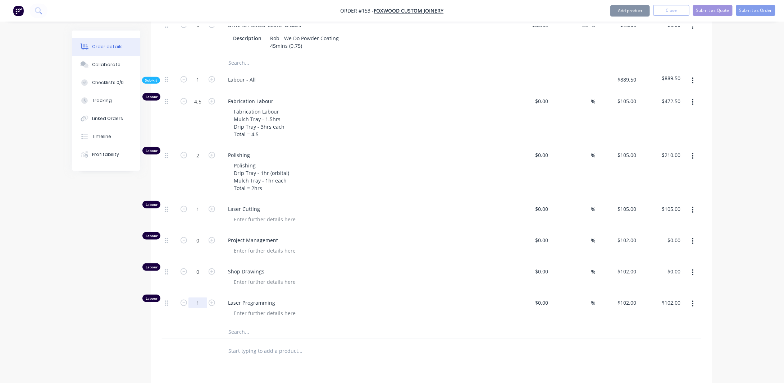
click at [204, 298] on input "1" at bounding box center [197, 303] width 19 height 11
type input "1.5"
type input "$153.00"
click at [201, 235] on input "0" at bounding box center [197, 240] width 19 height 11
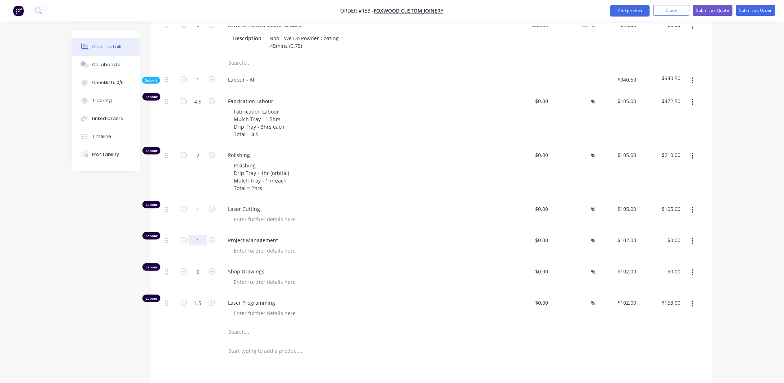
type input "1"
type input "$102.00"
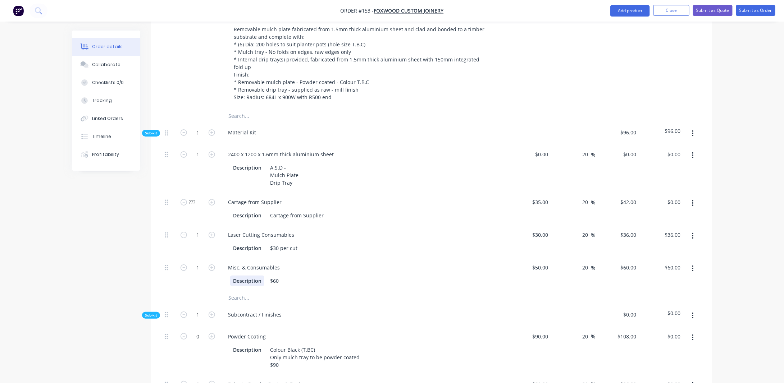
scroll to position [1306, 0]
click at [548, 149] on input "0" at bounding box center [543, 154] width 17 height 10
type input "$75.00"
type input "$90.00"
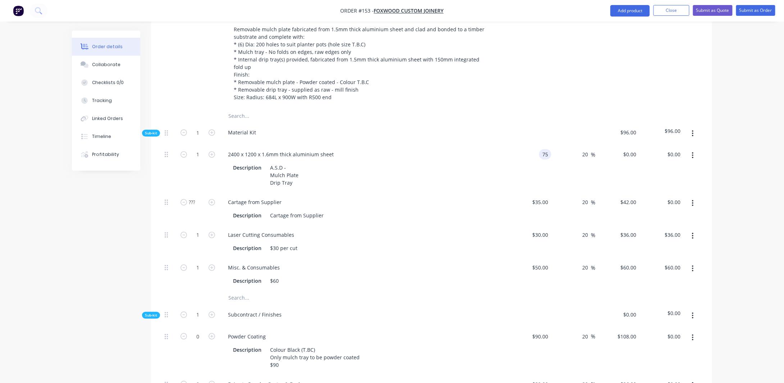
type input "$90.00"
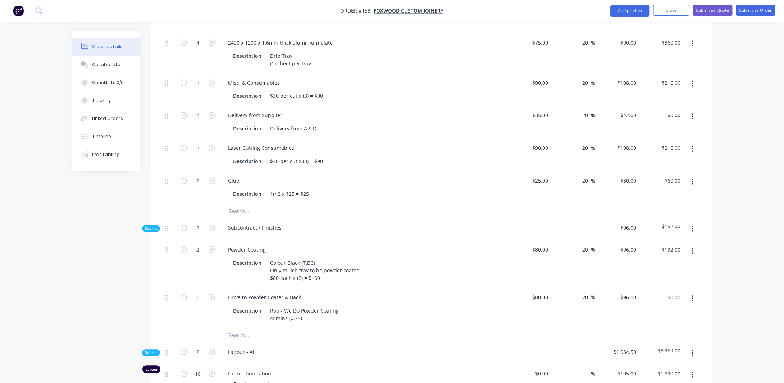
scroll to position [587, 0]
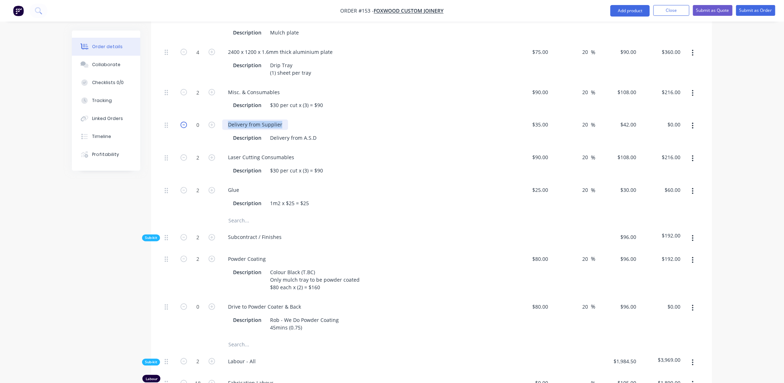
drag, startPoint x: 282, startPoint y: 119, endPoint x: 186, endPoint y: 118, distance: 96.7
click at [186, 118] on div "0 Delivery from Supplier Description Delivery from A.S.D $35.00 $35.00 20 20 % …" at bounding box center [431, 131] width 539 height 33
copy div "Delivery from Supplier"
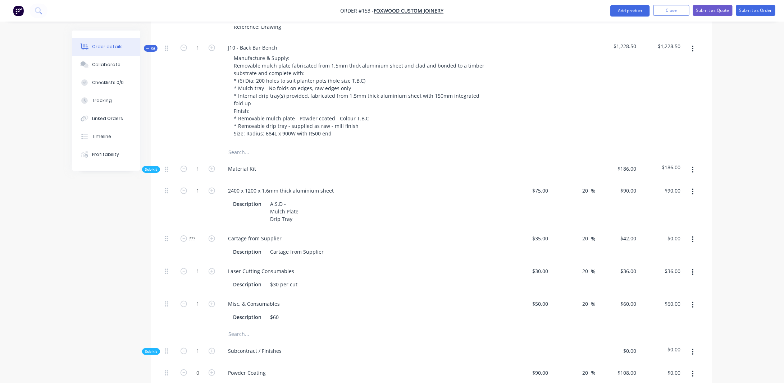
scroll to position [1270, 0]
drag, startPoint x: 270, startPoint y: 226, endPoint x: 200, endPoint y: 229, distance: 70.9
click at [200, 229] on div "??? Cartage from Supplier Description Cartage from Supplier $35.00 $35.00 20 20…" at bounding box center [431, 245] width 539 height 33
paste div
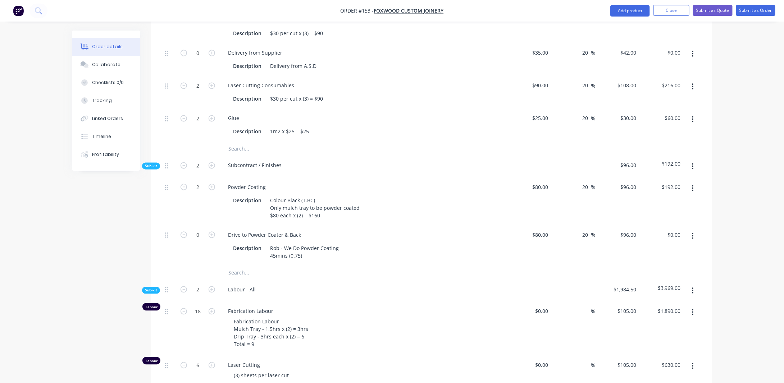
scroll to position [587, 0]
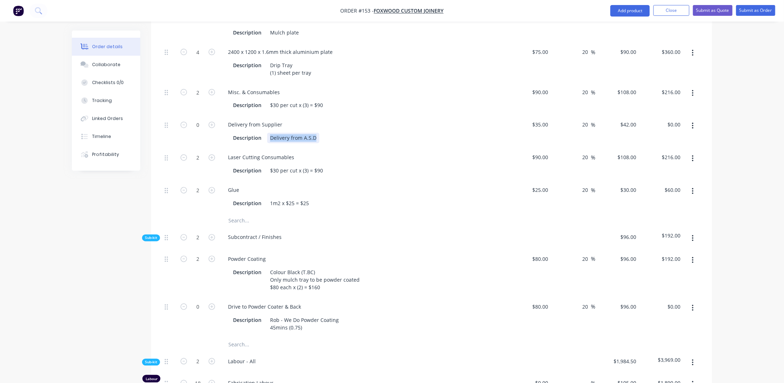
drag, startPoint x: 271, startPoint y: 131, endPoint x: 324, endPoint y: 129, distance: 53.2
click at [324, 133] on div "Description Delivery from A.S.D" at bounding box center [361, 138] width 263 height 10
copy div "Delivery from A.S.D"
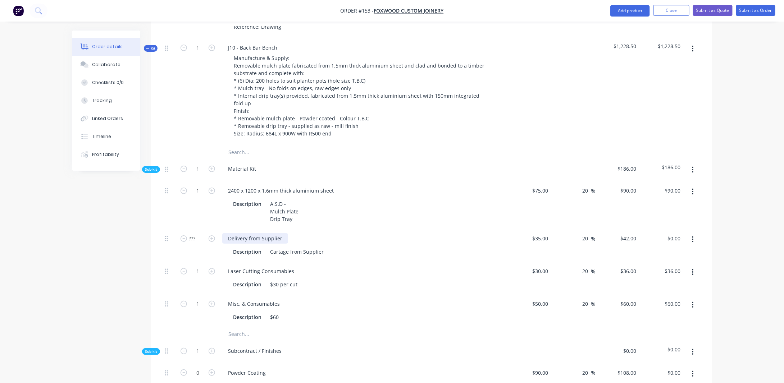
scroll to position [1270, 0]
drag, startPoint x: 269, startPoint y: 239, endPoint x: 386, endPoint y: 235, distance: 116.6
click at [386, 246] on div "Description Cartage from Supplier" at bounding box center [361, 251] width 263 height 10
paste div
